Goal: Find specific page/section: Find specific page/section

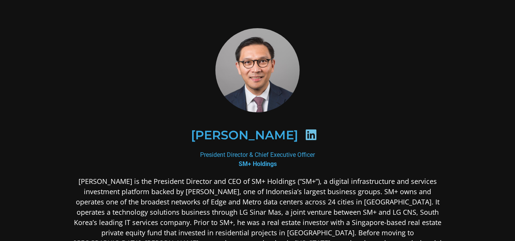
scroll to position [11, 0]
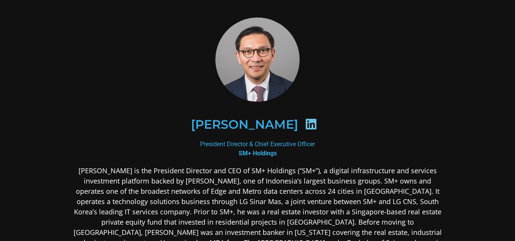
click at [313, 115] on div "[PERSON_NAME]" at bounding box center [258, 124] width 334 height 39
click at [309, 128] on icon at bounding box center [311, 124] width 12 height 12
click at [307, 128] on icon at bounding box center [311, 124] width 12 height 12
click at [307, 125] on icon at bounding box center [311, 124] width 12 height 12
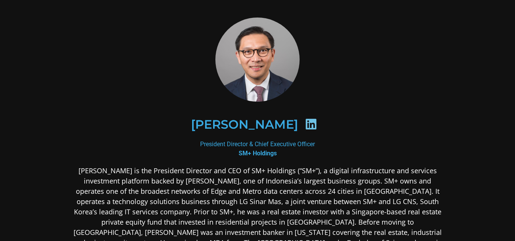
click at [307, 125] on icon at bounding box center [311, 124] width 12 height 12
click at [199, 128] on h2 "[PERSON_NAME]" at bounding box center [244, 125] width 107 height 12
drag, startPoint x: 199, startPoint y: 128, endPoint x: 296, endPoint y: 122, distance: 97.1
click at [209, 128] on h2 "[PERSON_NAME]" at bounding box center [244, 125] width 107 height 12
click at [298, 122] on div at bounding box center [311, 125] width 26 height 15
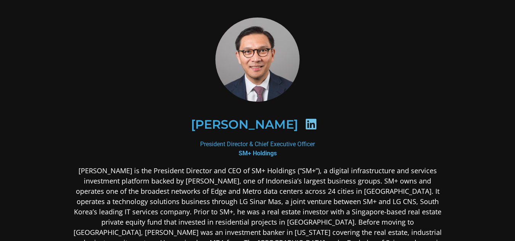
click at [305, 122] on icon at bounding box center [311, 124] width 12 height 12
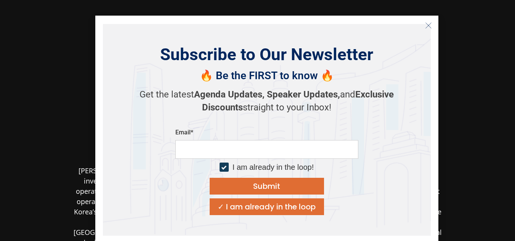
click at [429, 24] on icon "Close" at bounding box center [428, 25] width 7 height 7
